Goal: Complete application form: Complete application form

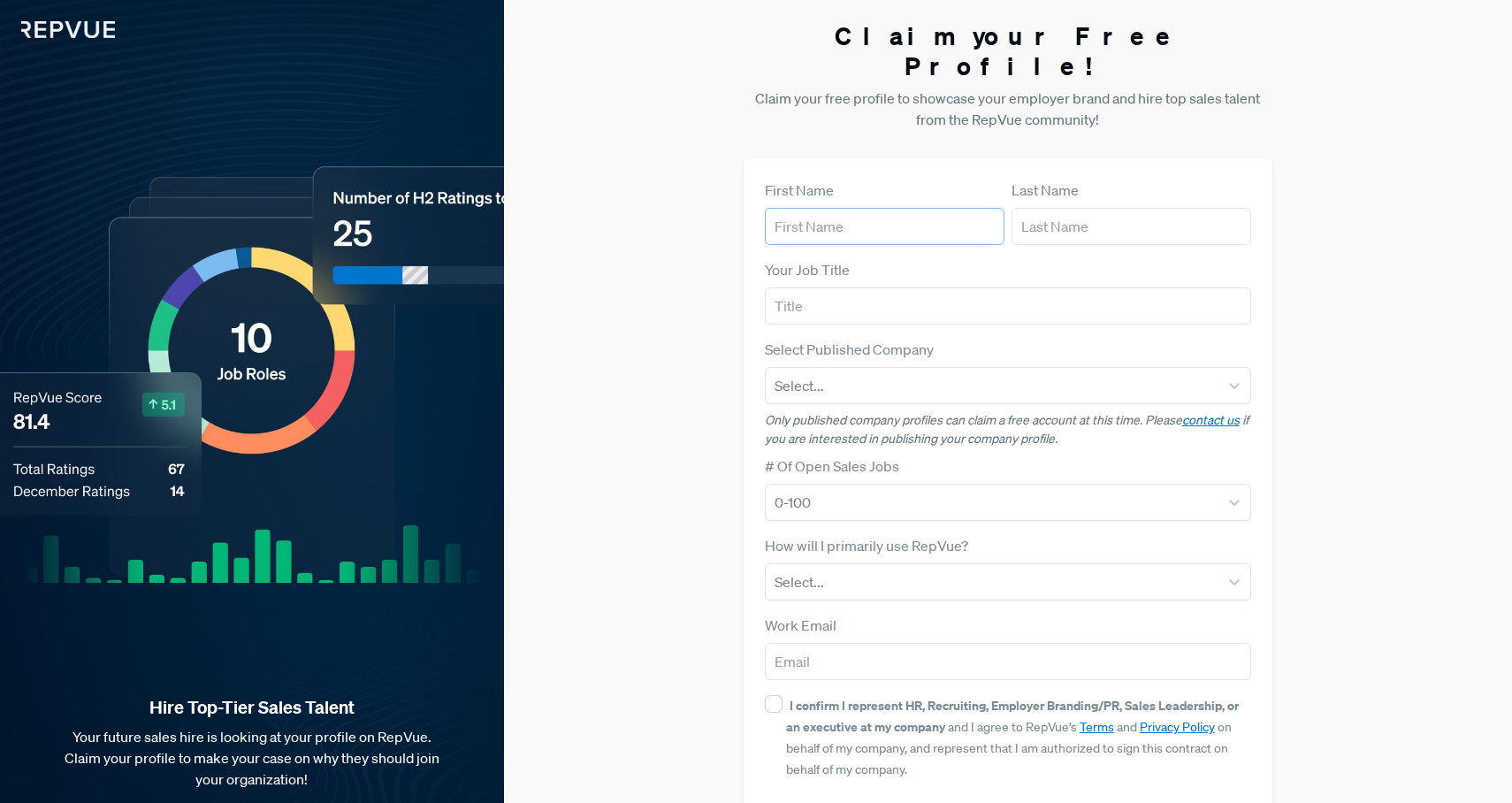
click at [848, 208] on input "text" at bounding box center [884, 226] width 240 height 37
type input "Abhishek"
type input "Panigrahi"
type input "[EMAIL_ADDRESS][DOMAIN_NAME]"
click at [875, 287] on input "text" at bounding box center [1008, 305] width 487 height 37
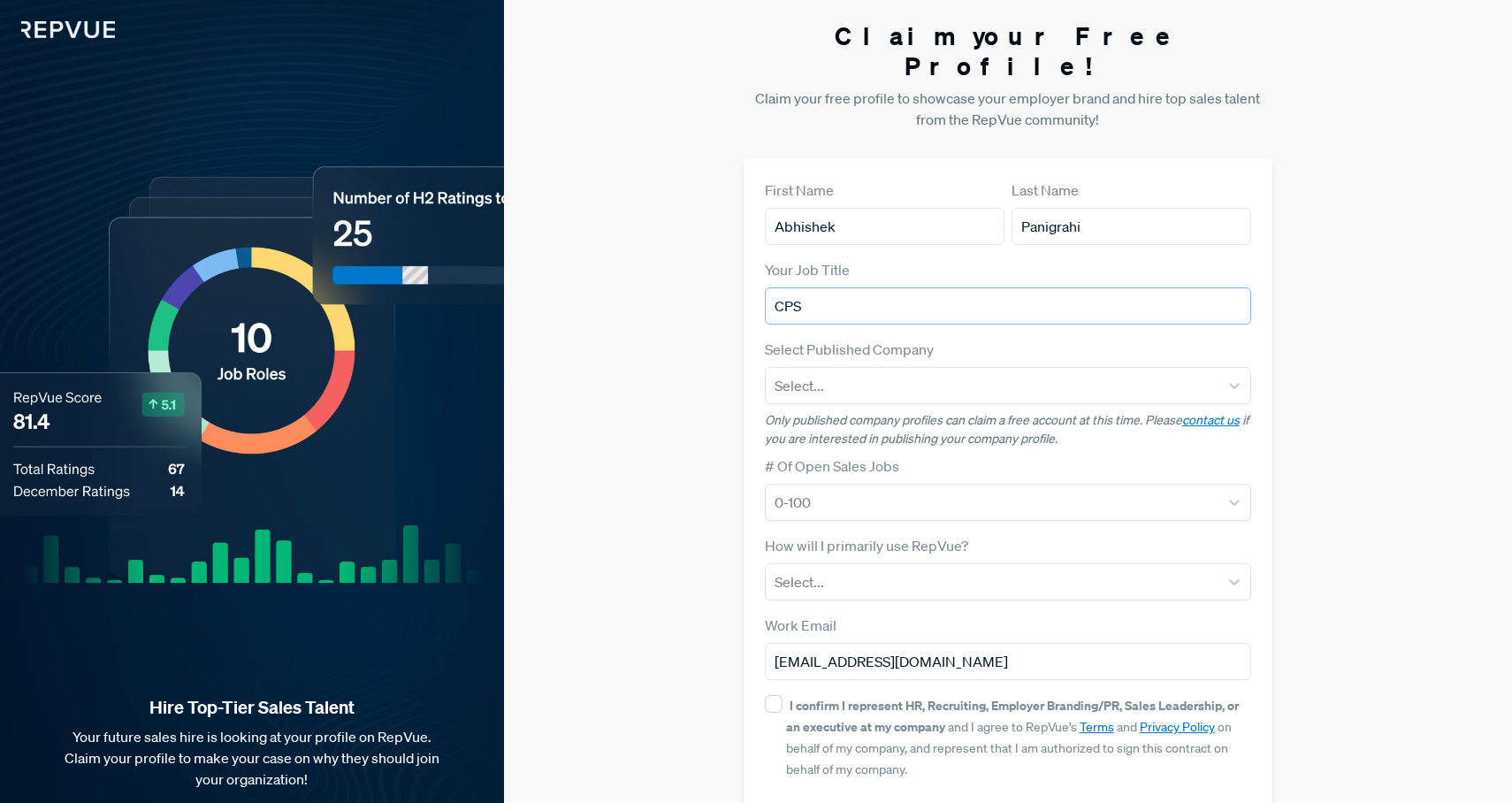
type input "CPS"
click at [870, 490] on div at bounding box center [992, 502] width 436 height 24
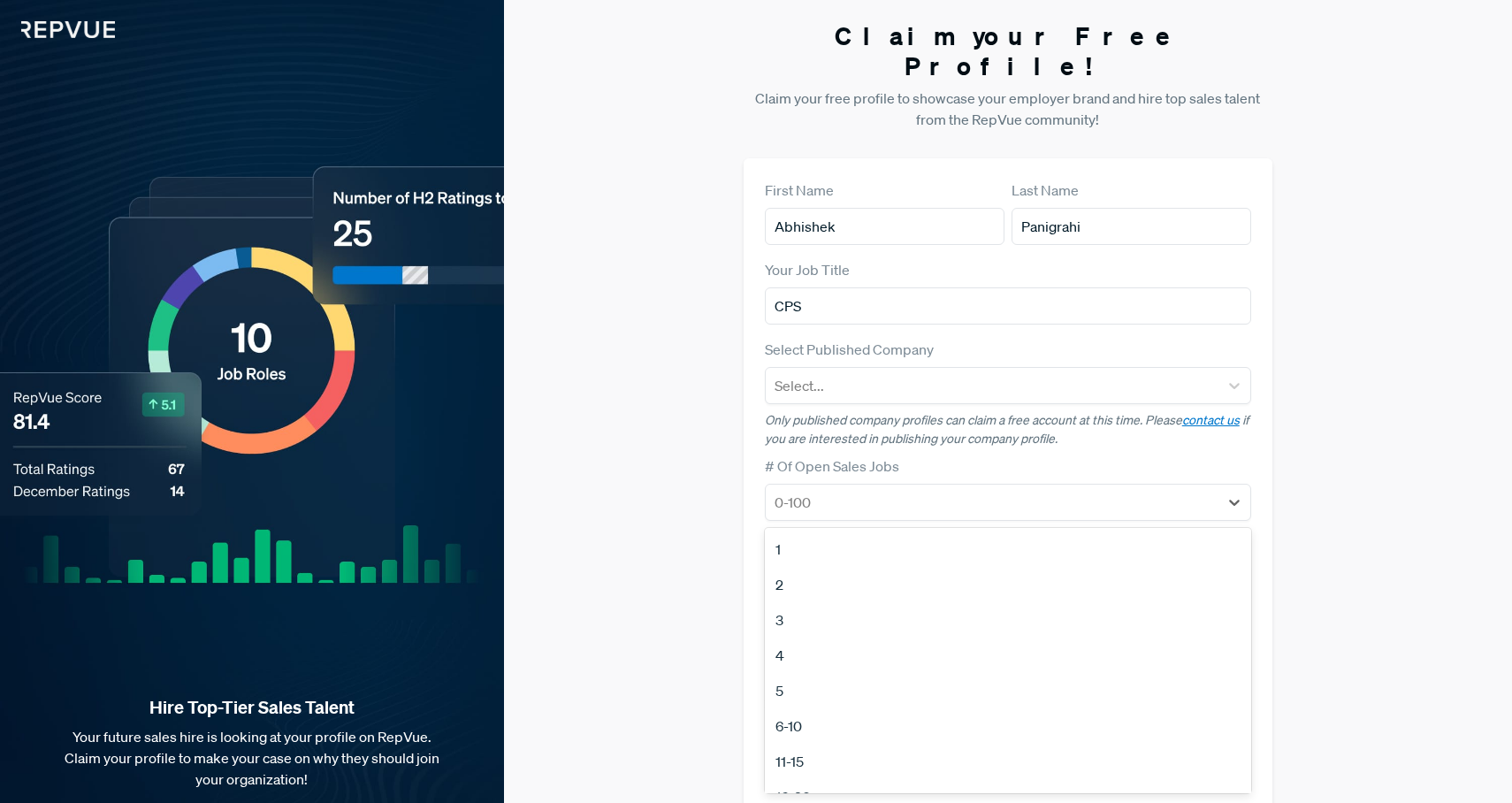
click at [872, 568] on div "2" at bounding box center [1008, 585] width 487 height 35
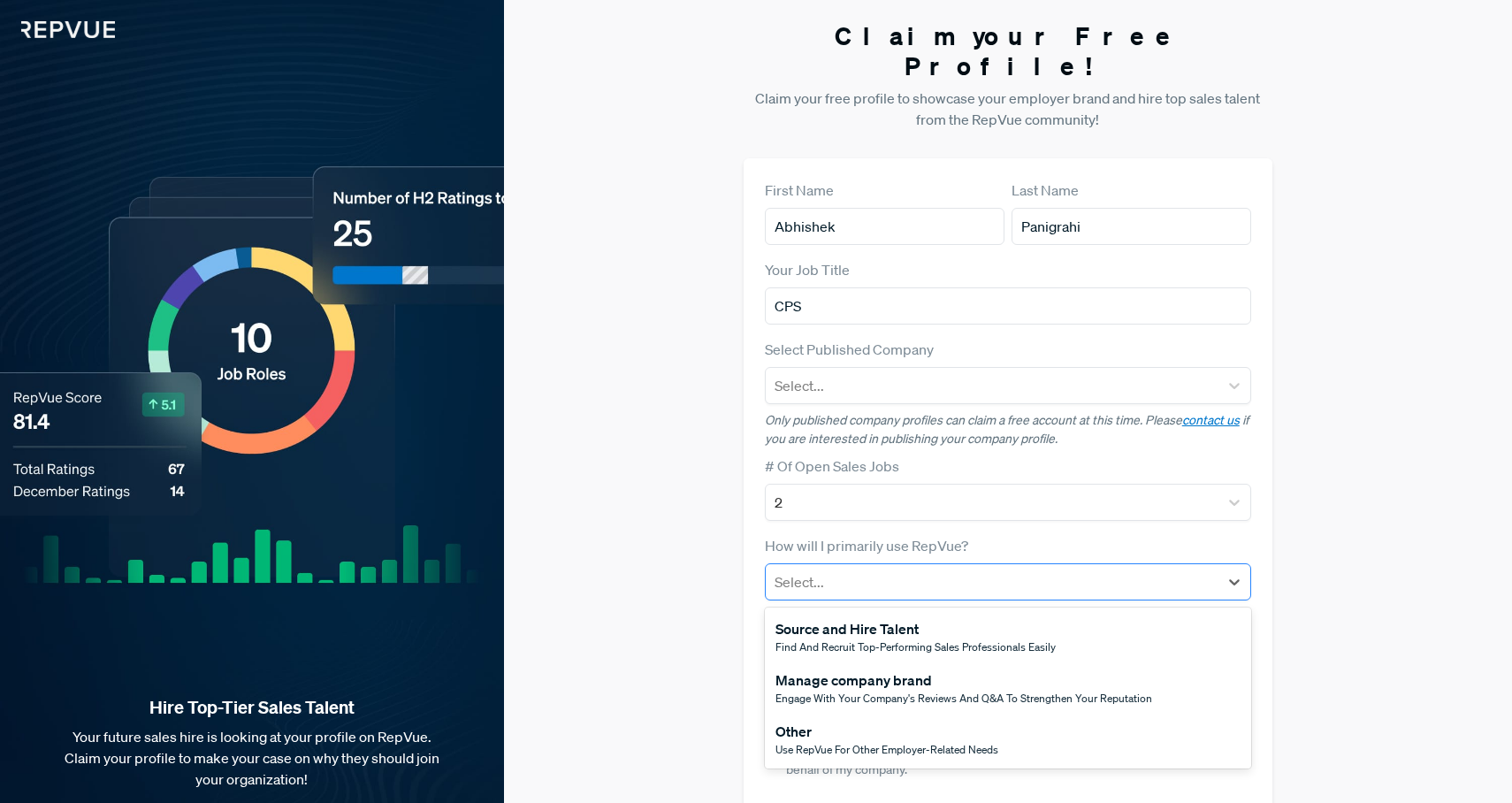
click at [877, 570] on div at bounding box center [992, 582] width 436 height 24
click at [881, 691] on span "Engage with your company's reviews and Q&A to strengthen your reputation" at bounding box center [964, 698] width 377 height 15
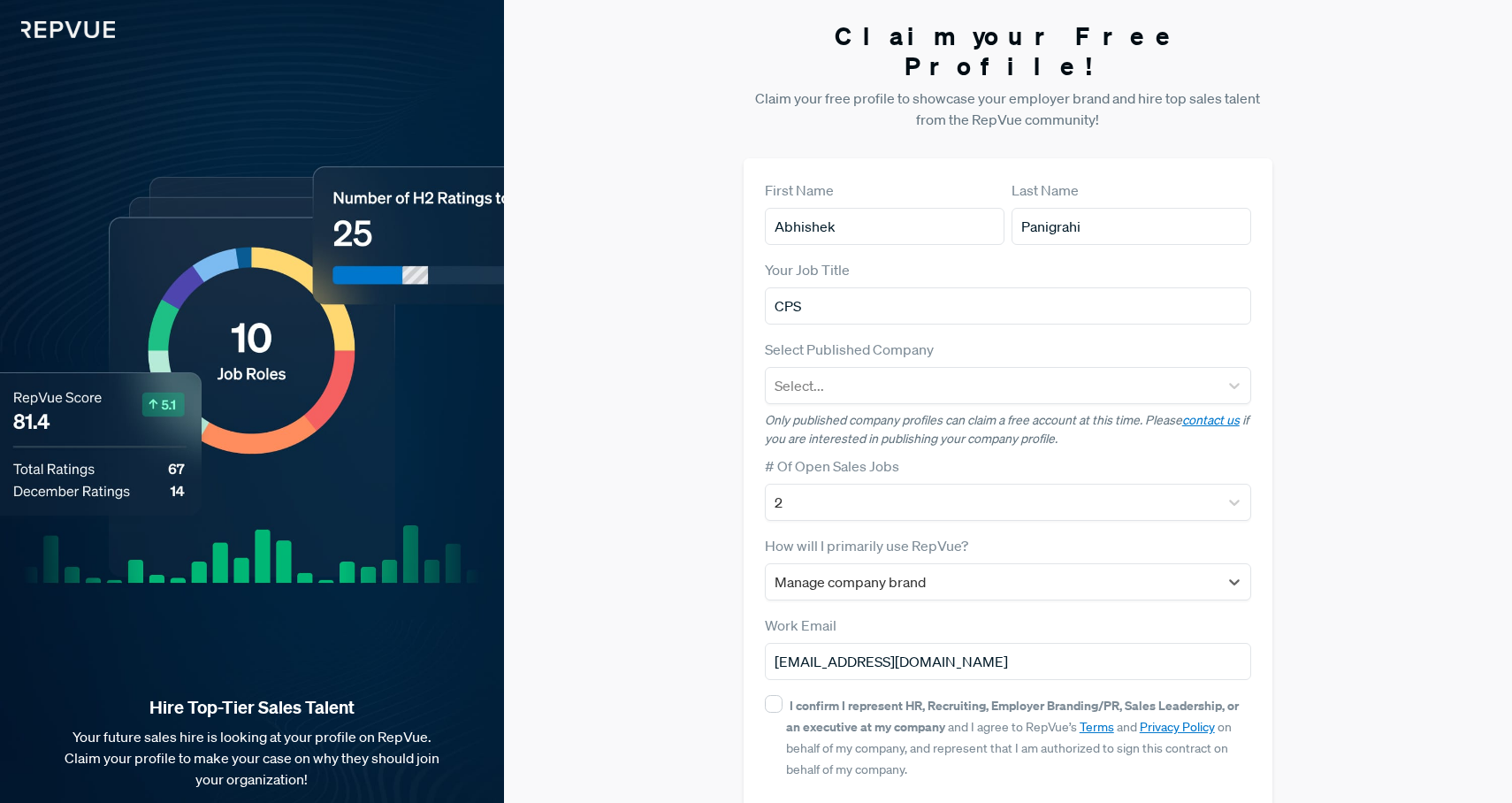
scroll to position [56, 0]
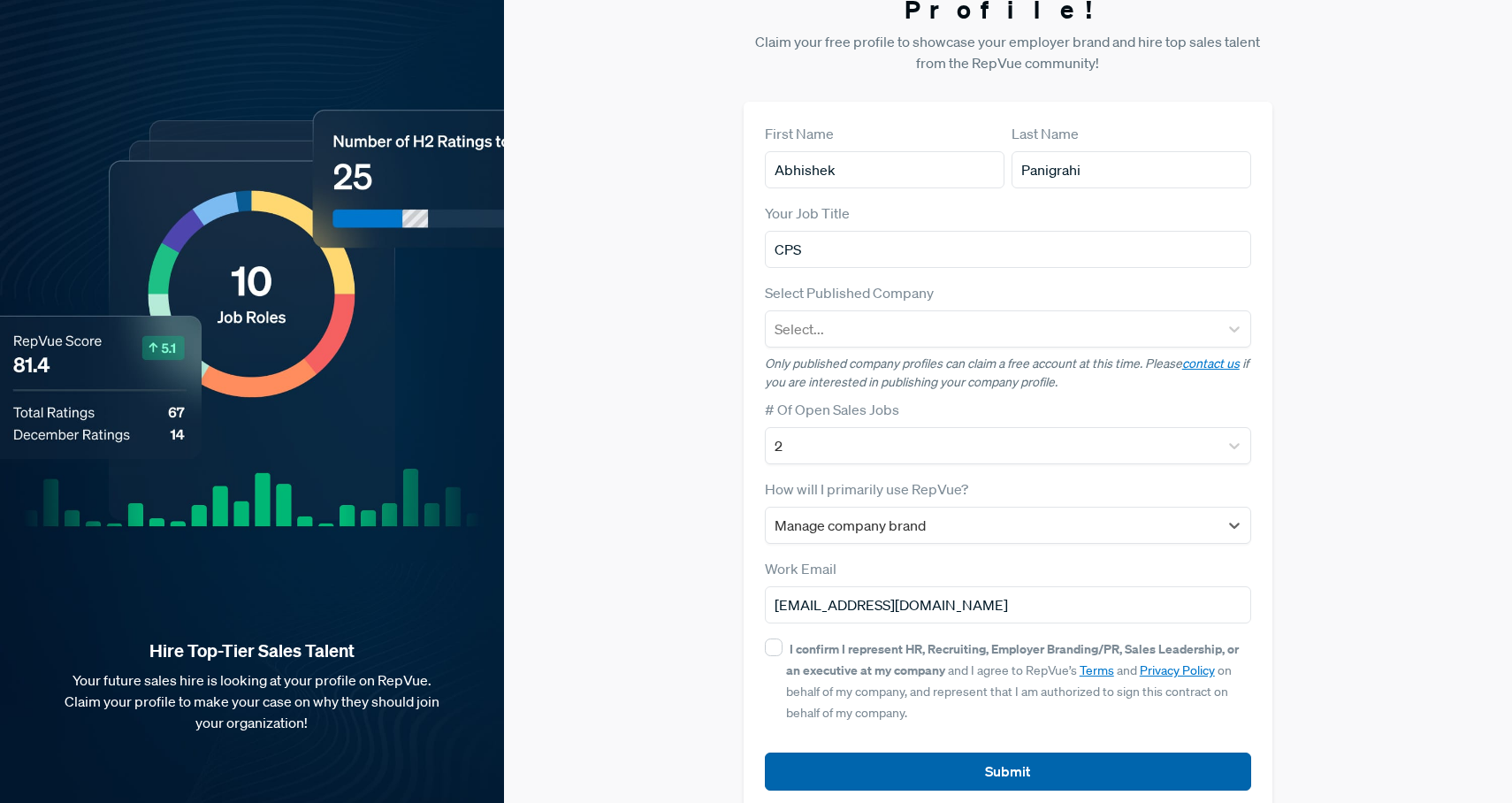
click at [871, 753] on button "Submit" at bounding box center [1008, 772] width 487 height 38
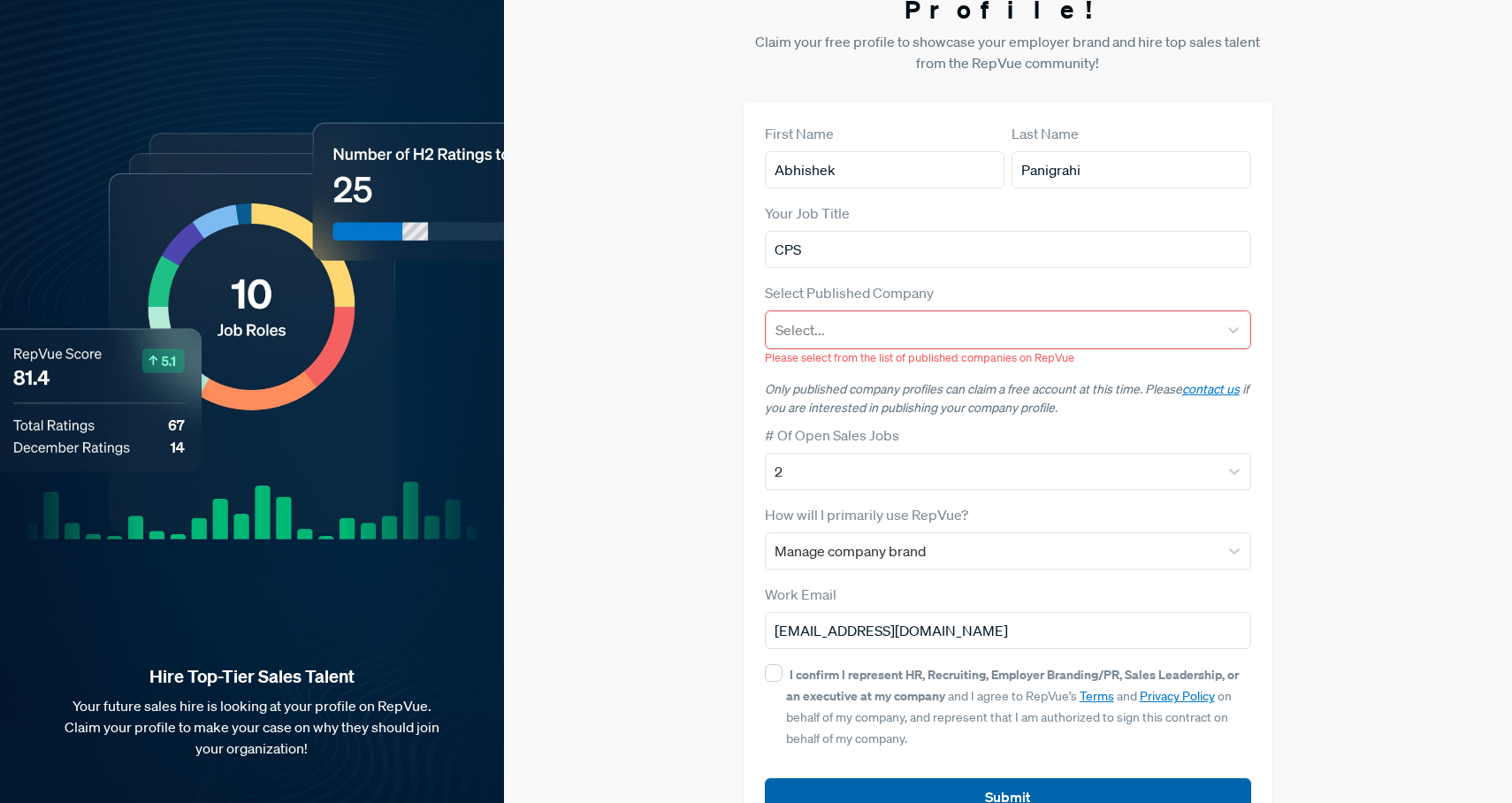
scroll to position [83, 0]
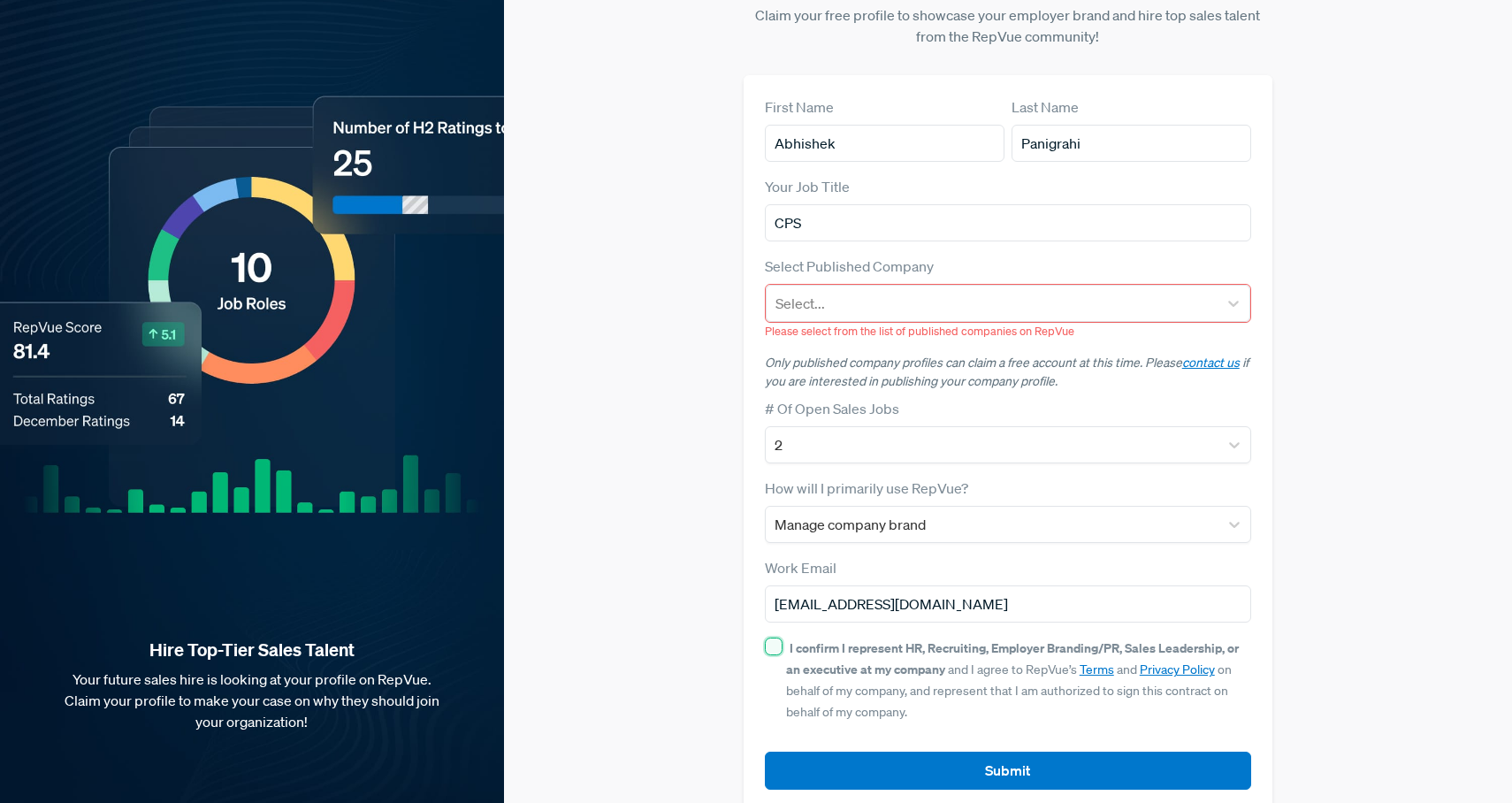
click at [774, 638] on input "I confirm I represent HR, Recruiting, Employer Branding/PR, Sales Leadership, o…" at bounding box center [774, 647] width 18 height 18
checkbox input "true"
click at [826, 291] on div at bounding box center [992, 303] width 434 height 24
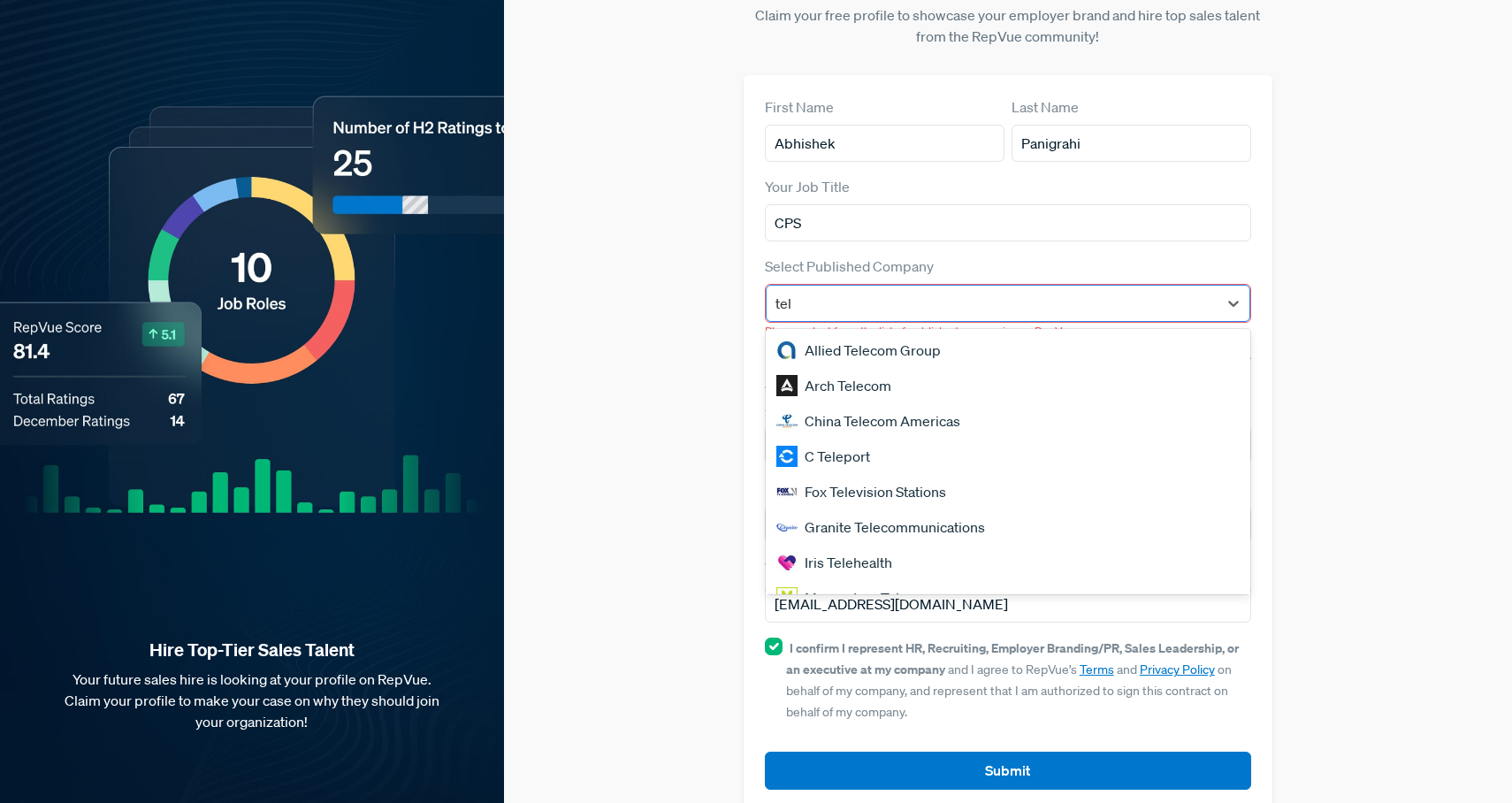
type input "tell"
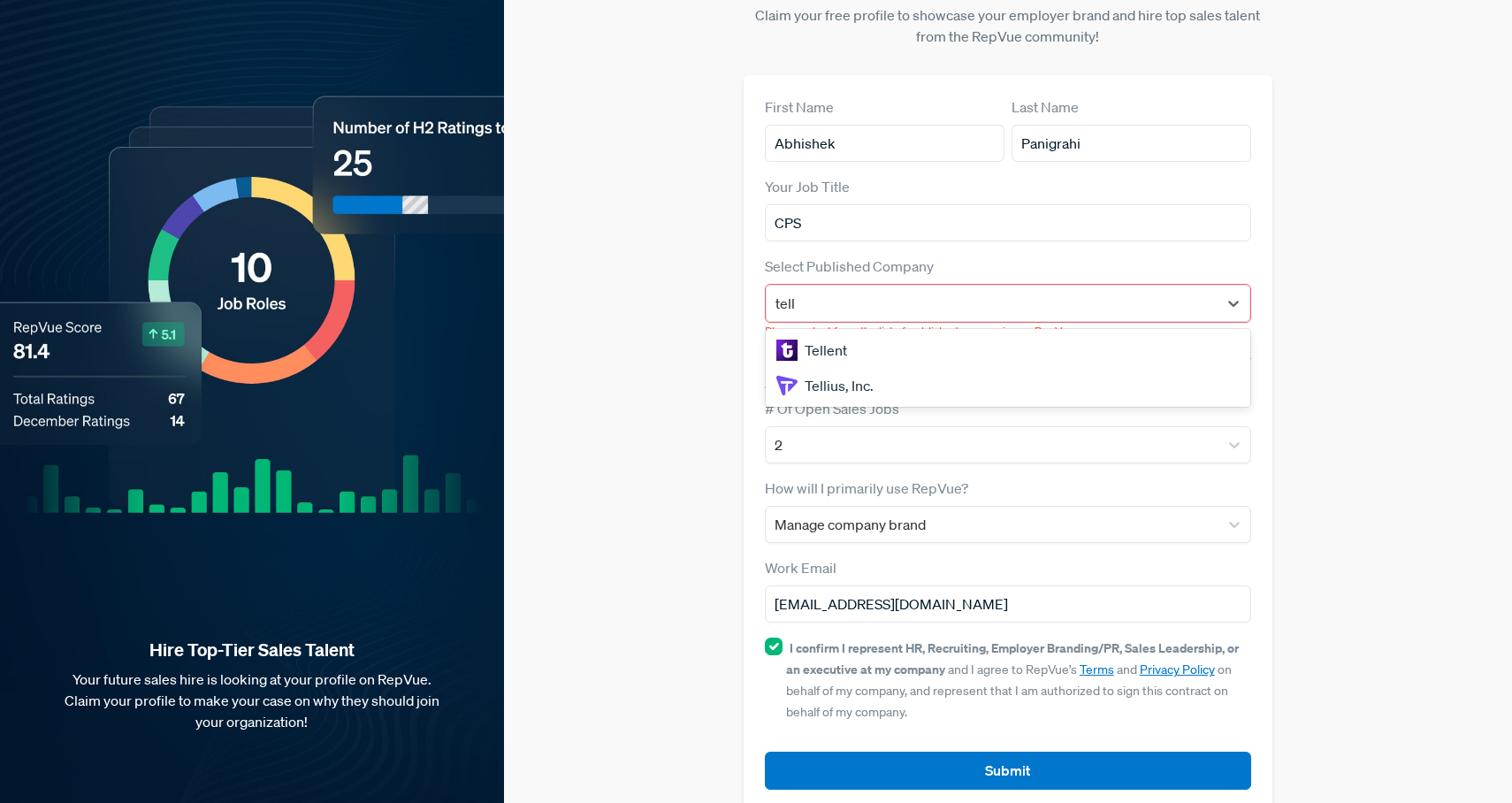
click at [947, 368] on div "Tellius, Inc." at bounding box center [1008, 385] width 486 height 35
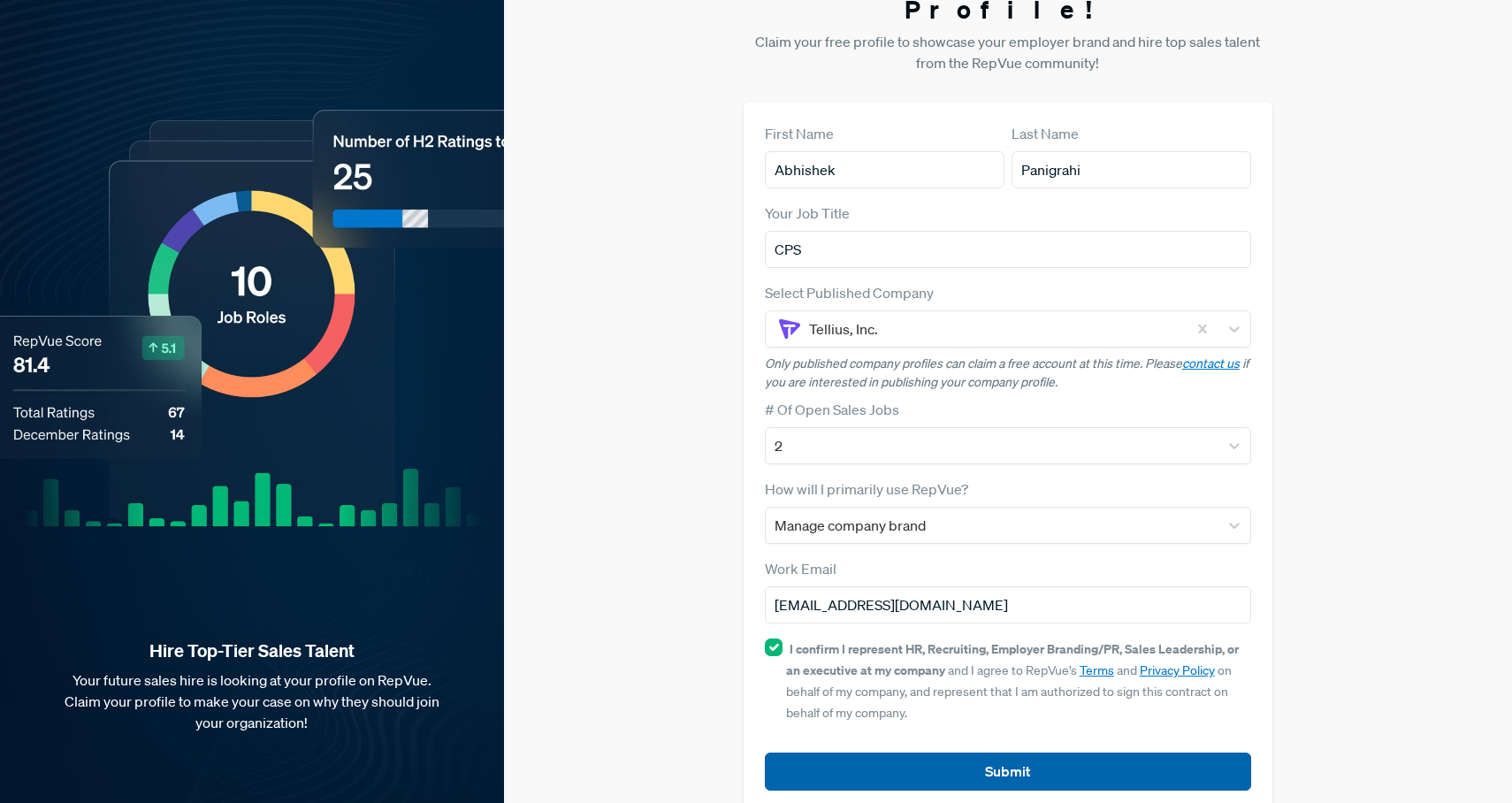
click at [1017, 753] on button "Submit" at bounding box center [1008, 772] width 487 height 38
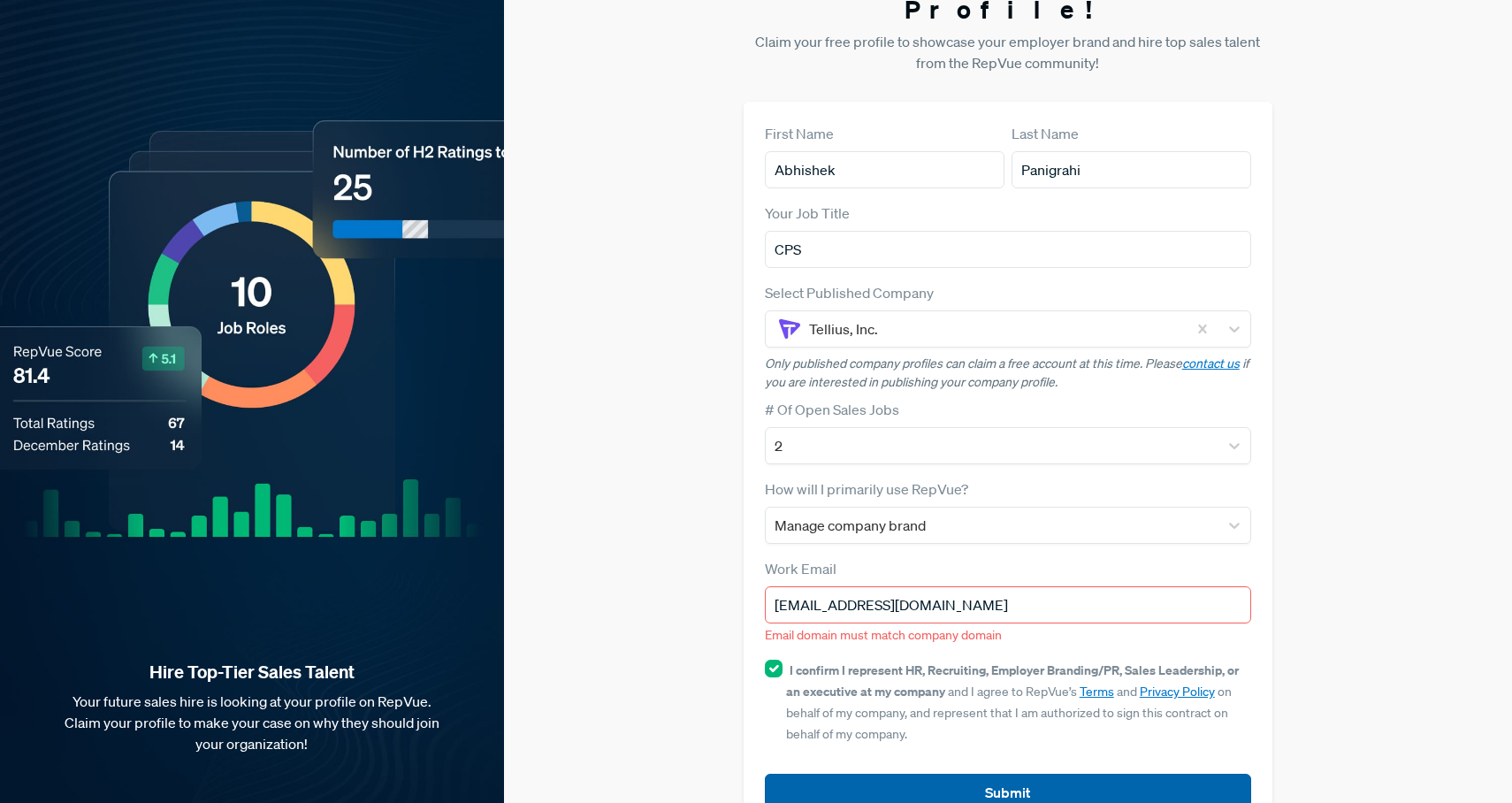
scroll to position [78, 0]
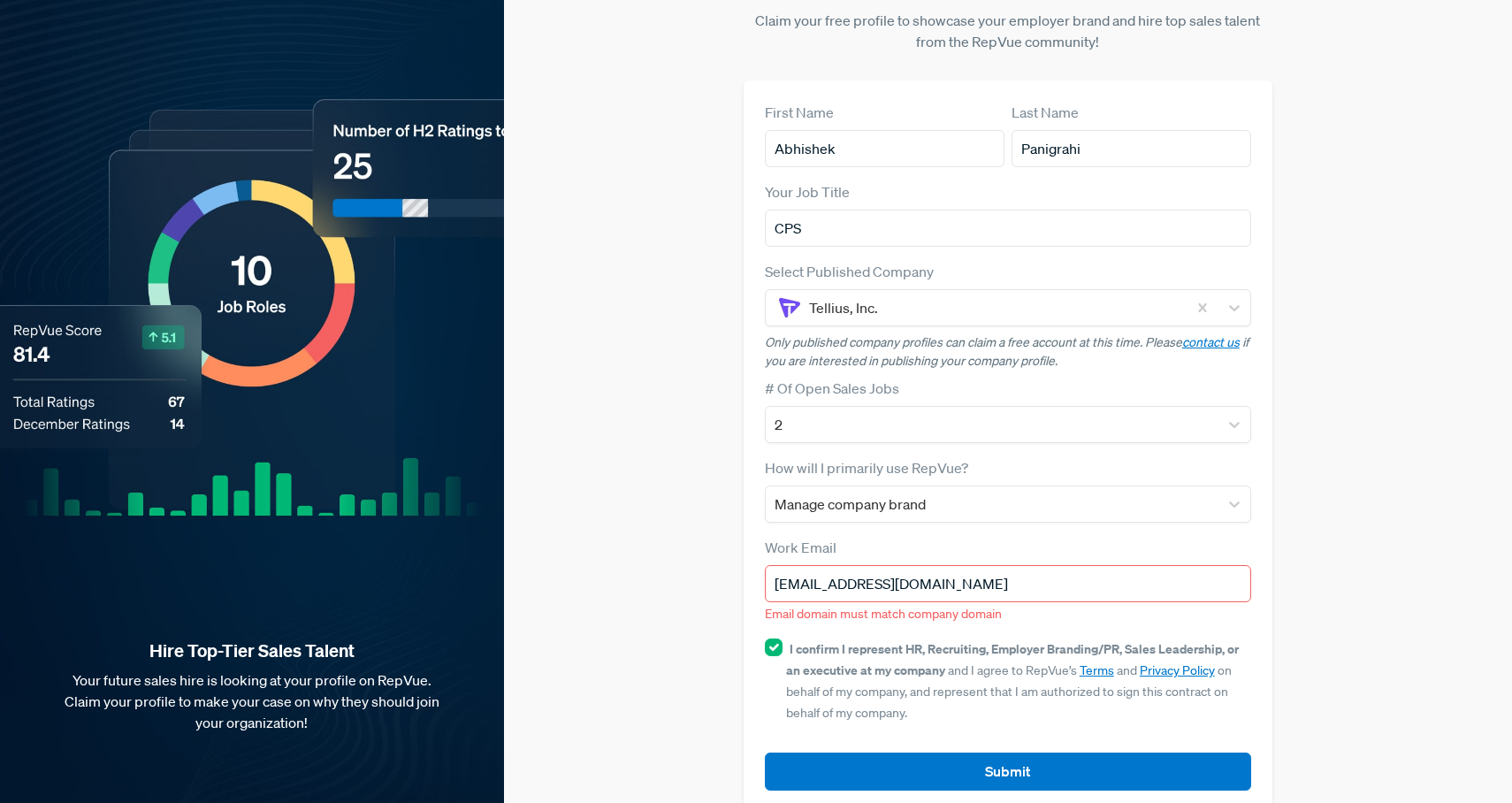
click at [939, 566] on input "[EMAIL_ADDRESS][DOMAIN_NAME]" at bounding box center [1008, 584] width 487 height 37
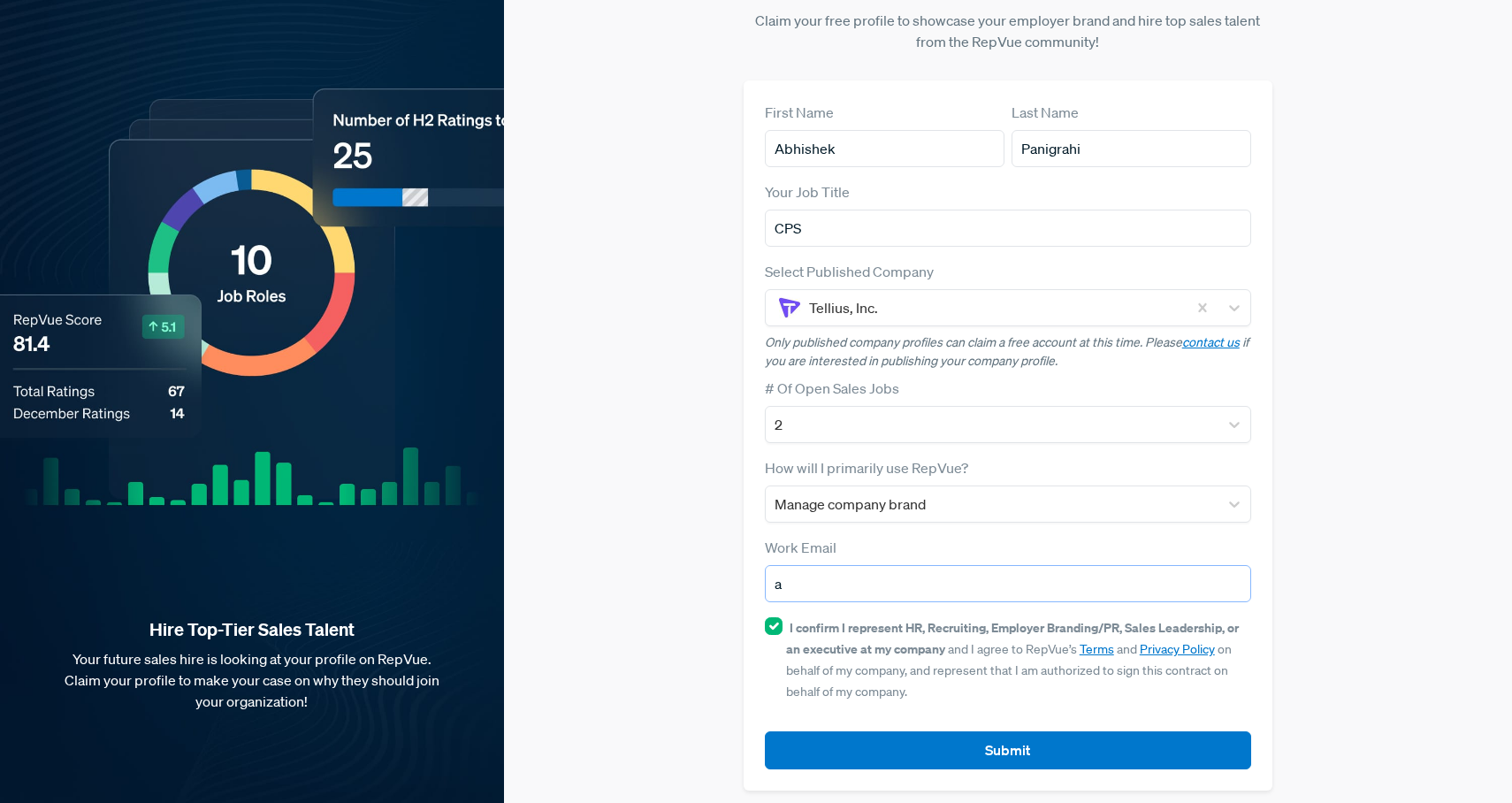
scroll to position [56, 0]
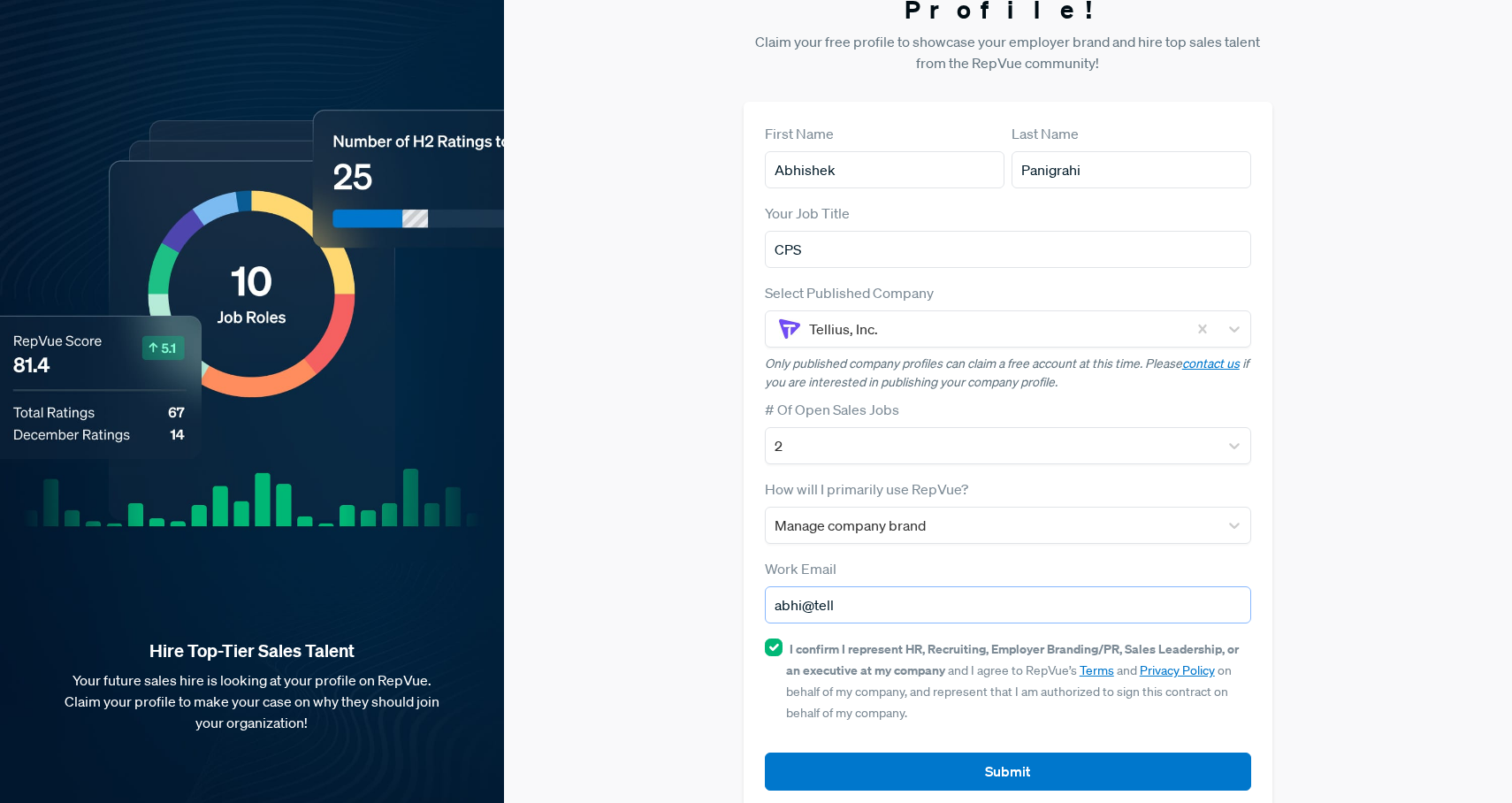
type input "[EMAIL_ADDRESS][DOMAIN_NAME]"
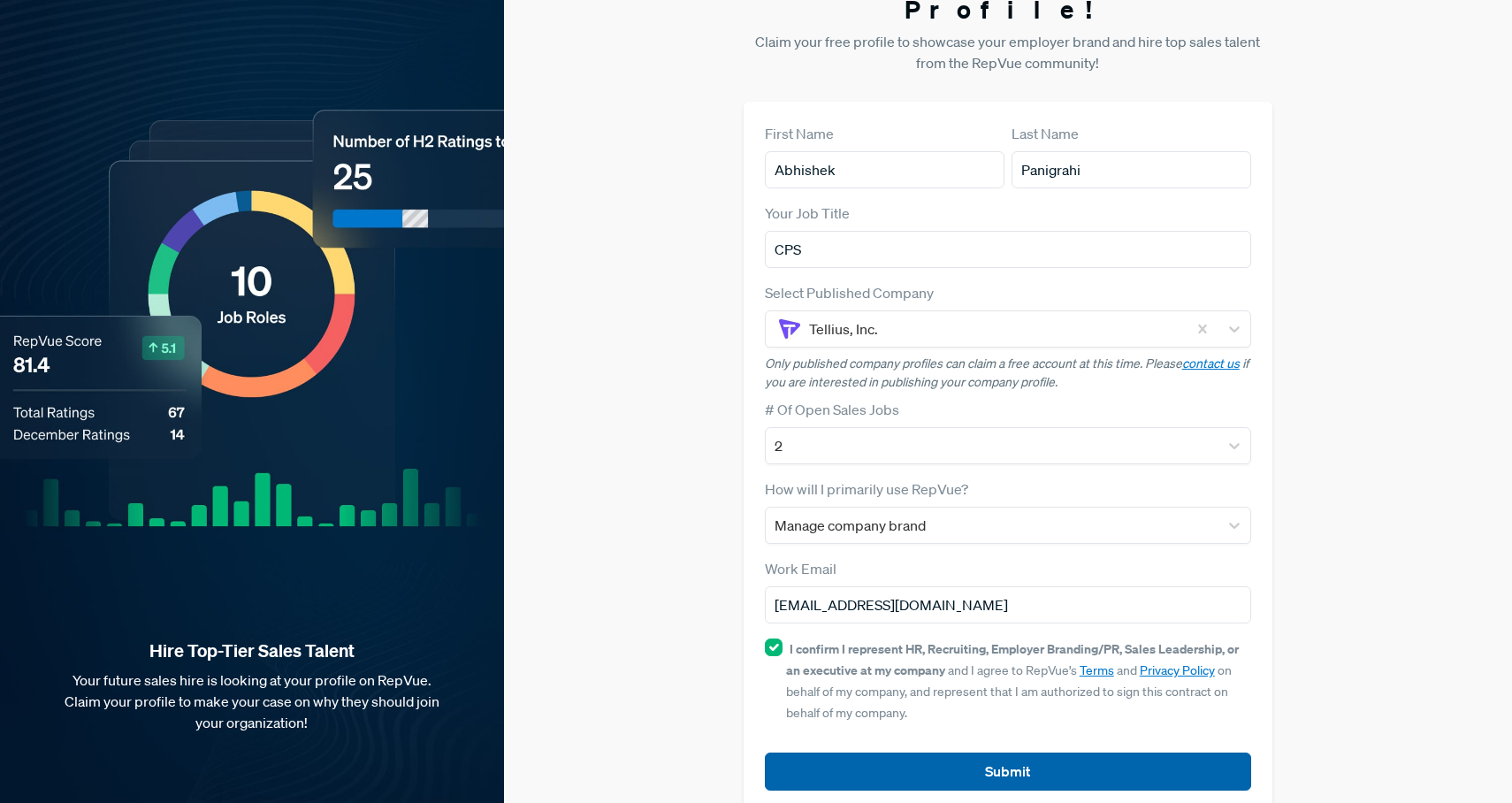
click at [915, 753] on button "Submit" at bounding box center [1008, 772] width 487 height 38
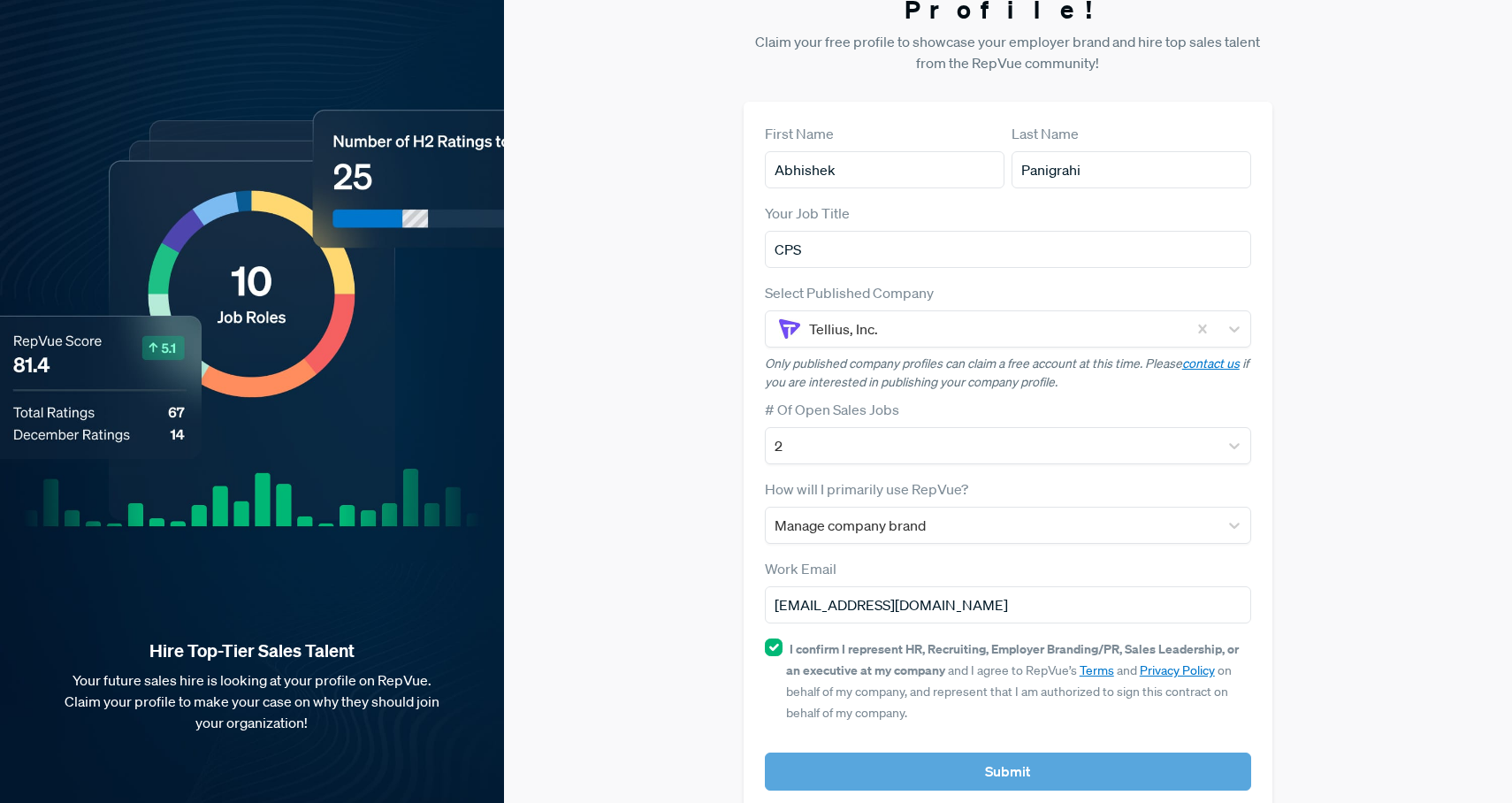
scroll to position [0, 0]
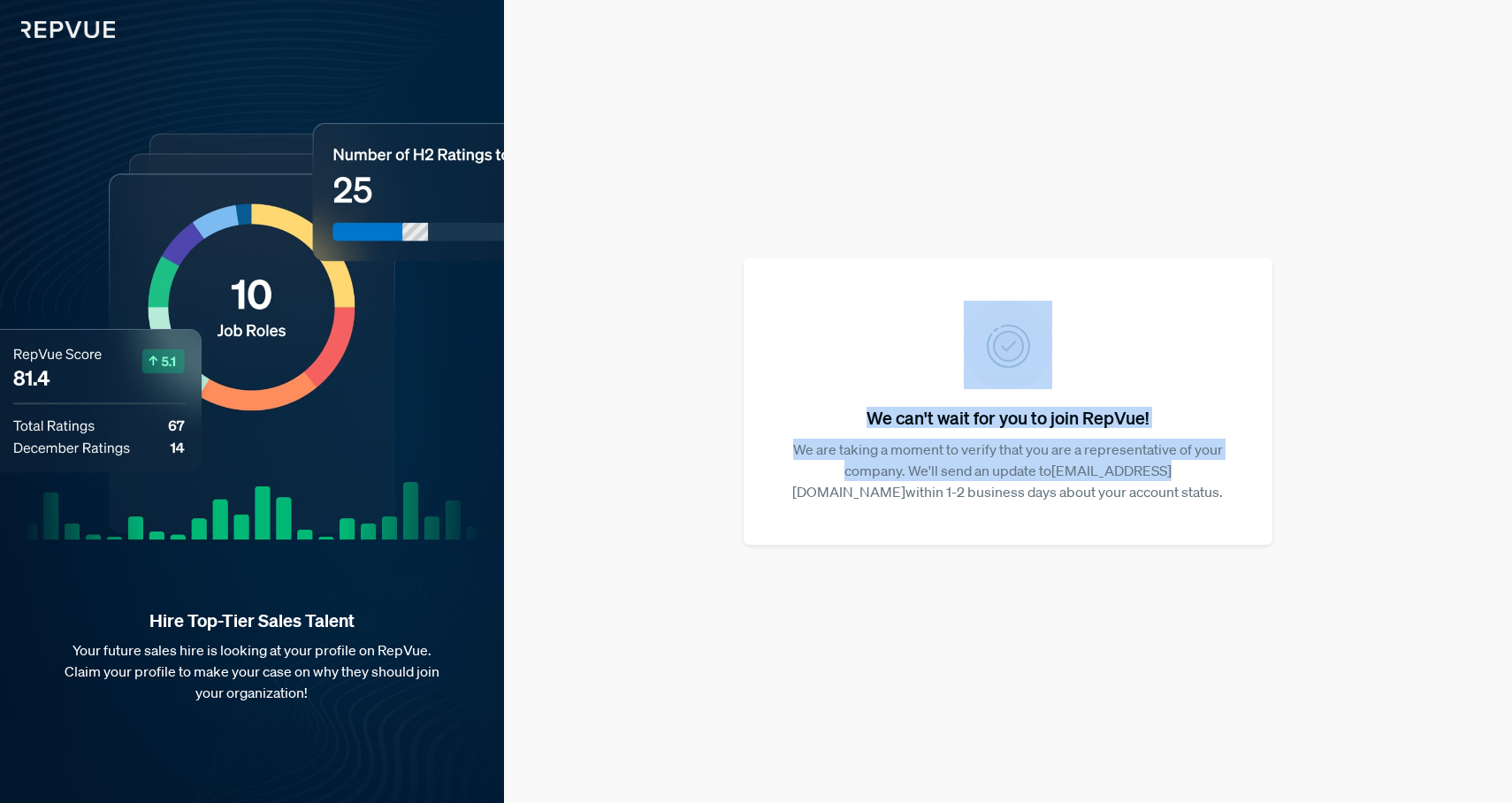
drag, startPoint x: 857, startPoint y: 373, endPoint x: 1076, endPoint y: 478, distance: 242.9
click at [1076, 478] on article "We can't wait for you to join RepVue! We are taking a moment to verify that you…" at bounding box center [1008, 401] width 487 height 243
click at [1076, 478] on p "We are taking a moment to verify that you are a representative of your company.…" at bounding box center [1008, 470] width 473 height 63
